Goal: Communication & Community: Participate in discussion

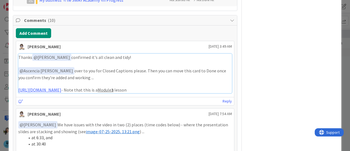
scroll to position [345, 0]
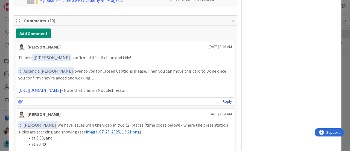
click at [223, 105] on link "Reply" at bounding box center [227, 101] width 9 height 7
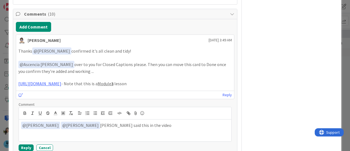
scroll to position [350, 0]
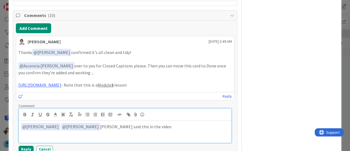
click at [144, 130] on p "﻿ @ [PERSON_NAME] ﻿ ﻿ @ [PERSON_NAME] ﻿ [PERSON_NAME] said this in the video" at bounding box center [125, 126] width 208 height 7
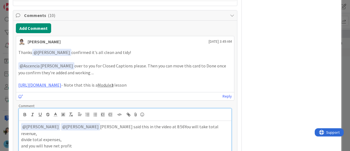
scroll to position [358, 0]
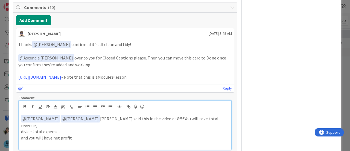
click at [143, 128] on p "﻿ @ [PERSON_NAME] ﻿ ﻿ @ [PERSON_NAME] ﻿ [PERSON_NAME] said this in the video at…" at bounding box center [125, 121] width 208 height 13
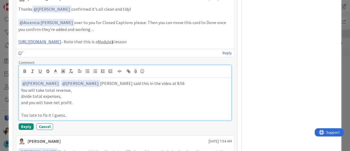
scroll to position [393, 0]
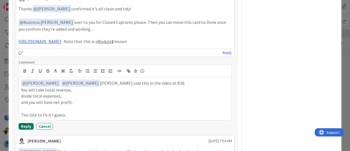
click at [23, 129] on button "Reply" at bounding box center [26, 126] width 15 height 7
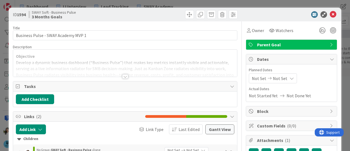
click at [124, 74] on div at bounding box center [125, 76] width 6 height 4
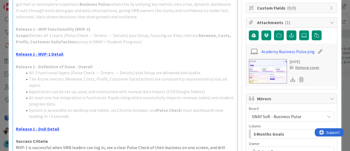
scroll to position [91, 0]
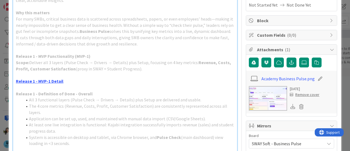
click at [0, 87] on div "ID 1594 SWAY Soft - Business Pulse 3 Months Goals Title 35 / 128 Business Pulse…" at bounding box center [175, 75] width 350 height 151
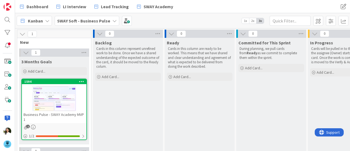
click at [104, 19] on b "SWAY Soft - Business Pulse" at bounding box center [83, 20] width 53 height 5
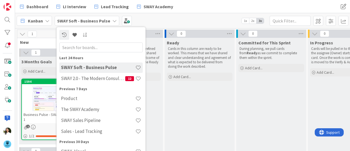
click at [156, 22] on div "Kanban SWAY Soft - Business Pulse Last 24 Hours SWAY Soft - Business Pulse SWAY…" at bounding box center [182, 20] width 335 height 15
